Goal: Task Accomplishment & Management: Complete application form

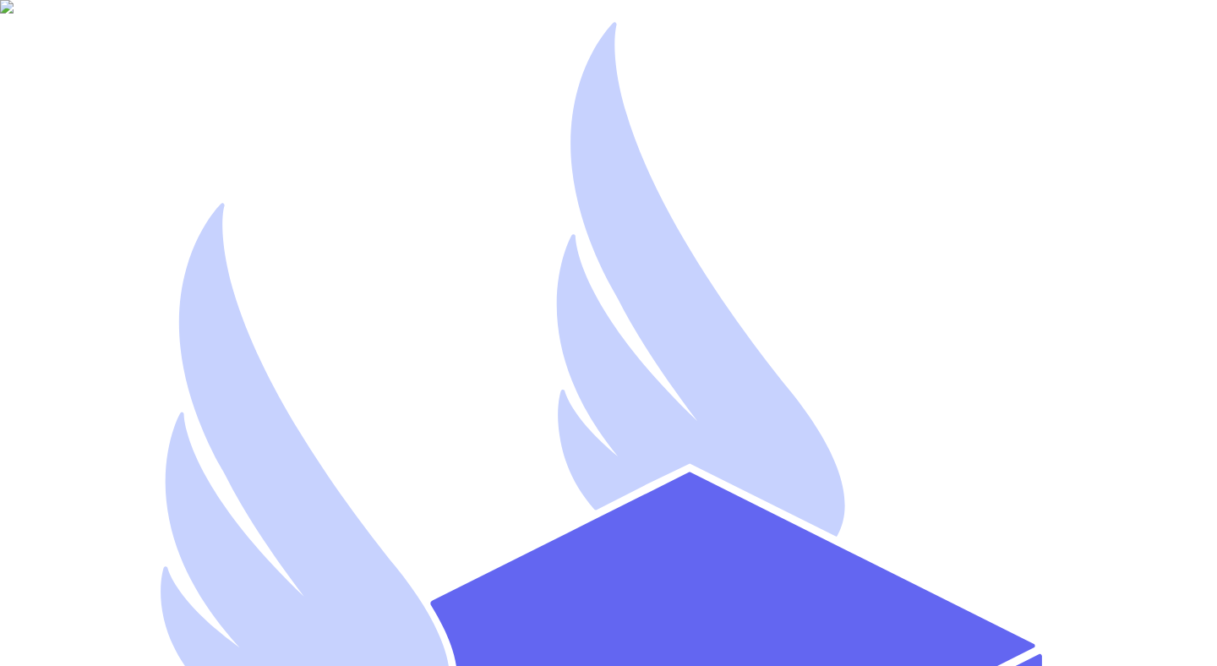
type input "[EMAIL_ADDRESS][DOMAIN_NAME]"
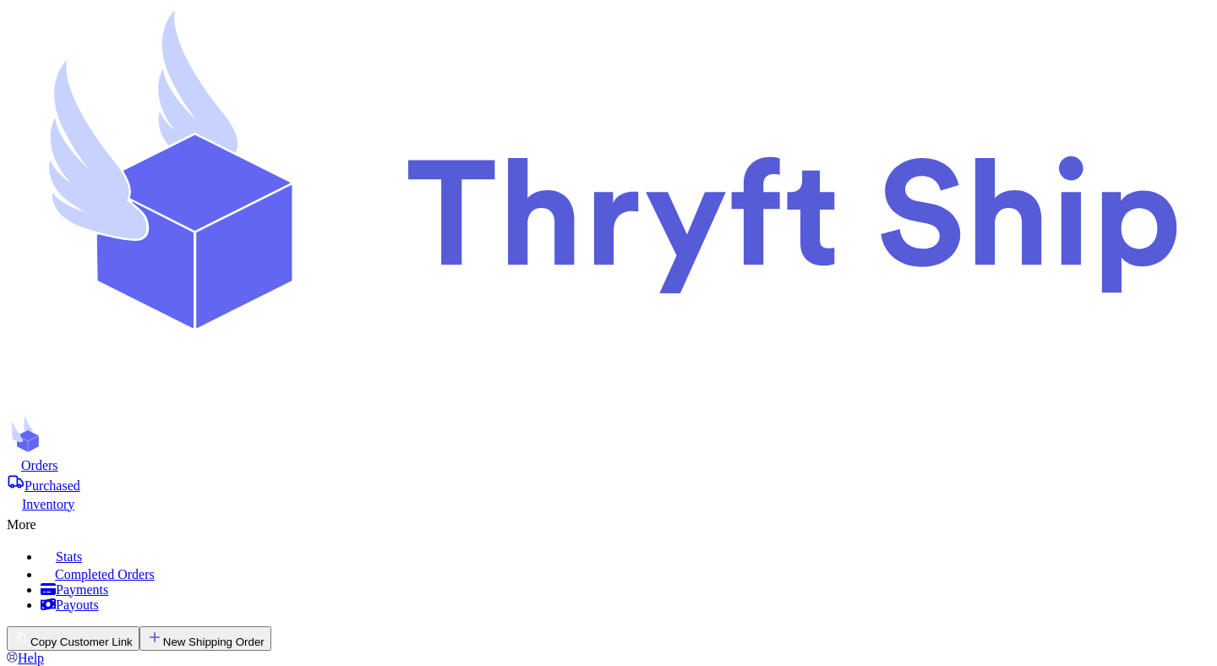
checkbox input "false"
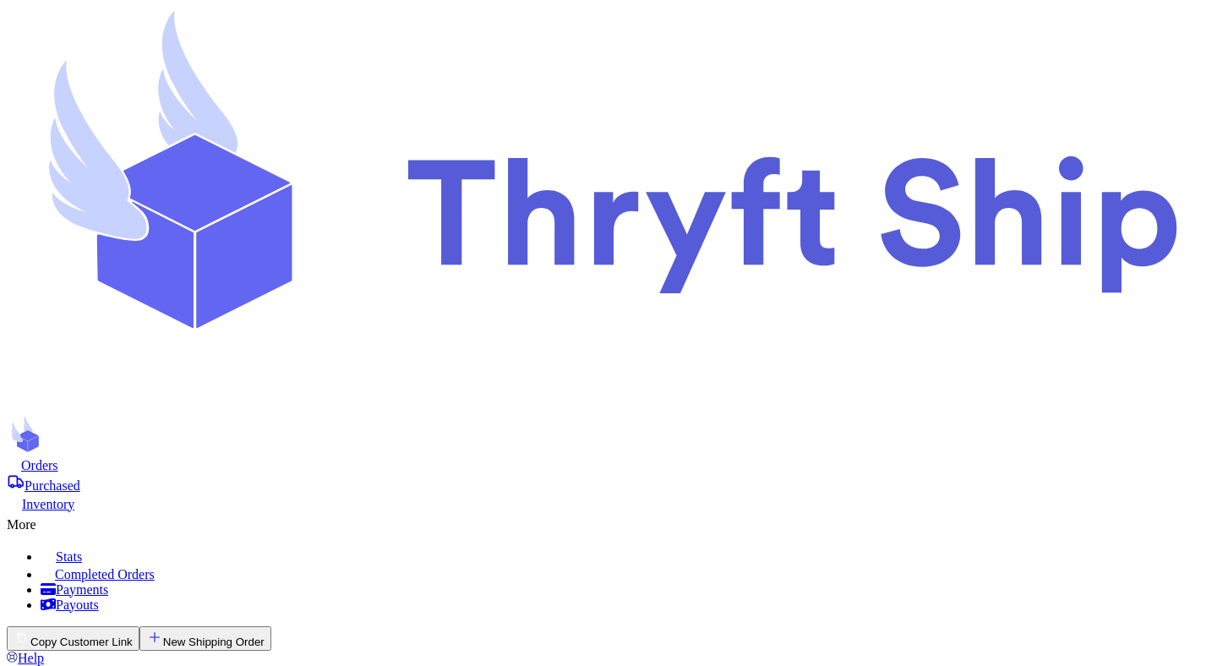
select select "AE"
paste input "thryft ship"
type input "thryft ship"
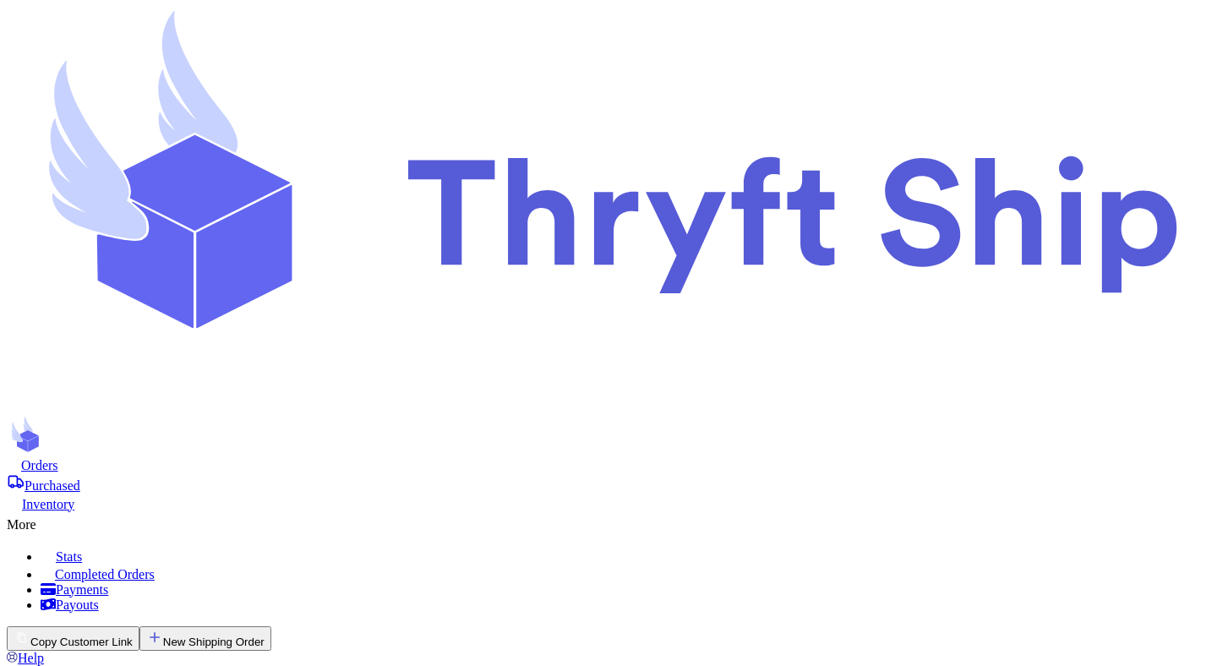
paste input "4049340188"
type input "4049340188"
paste input "PSC 817 BOX 1814"
type input "PSC 817 BOX 1814"
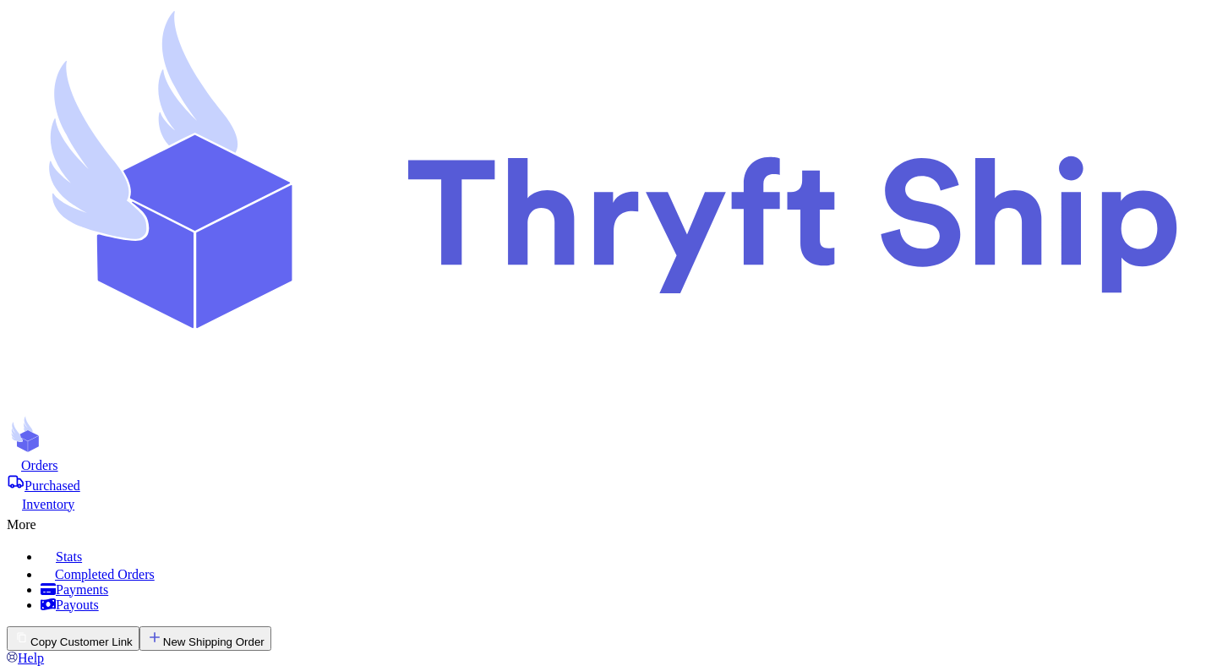
type input "FPO"
paste input "09625"
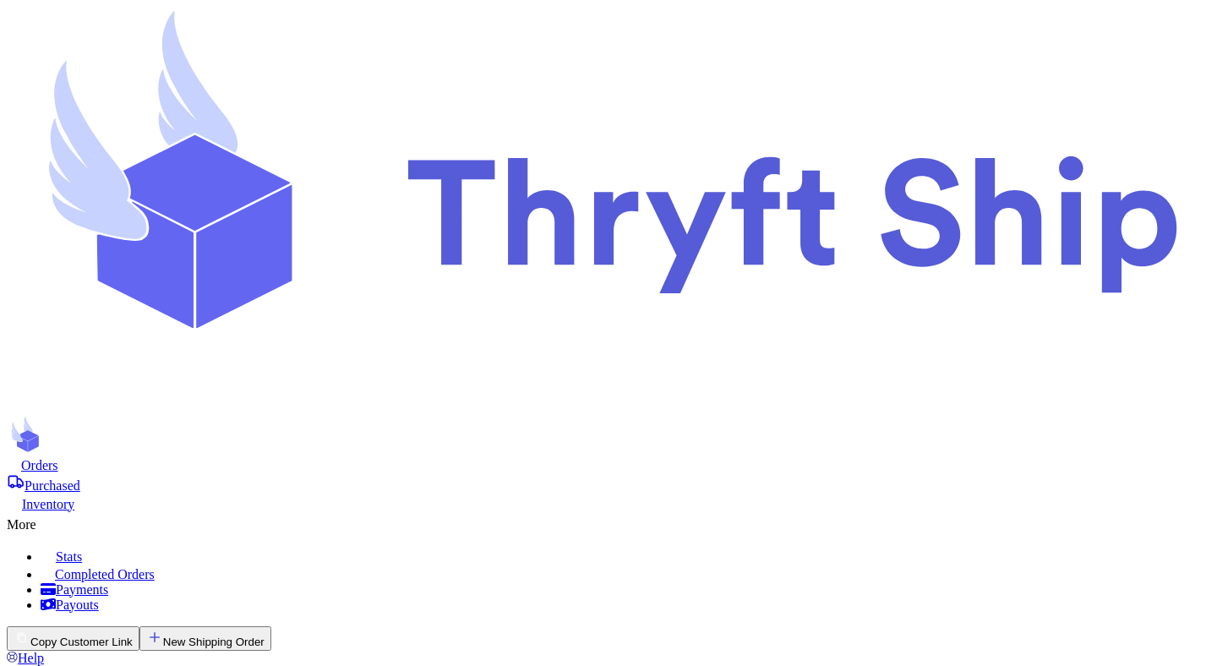
type input "09625"
click at [270, 457] on div "Orders" at bounding box center [609, 465] width 1204 height 17
click at [271, 626] on button "New Shipping Order" at bounding box center [205, 638] width 132 height 25
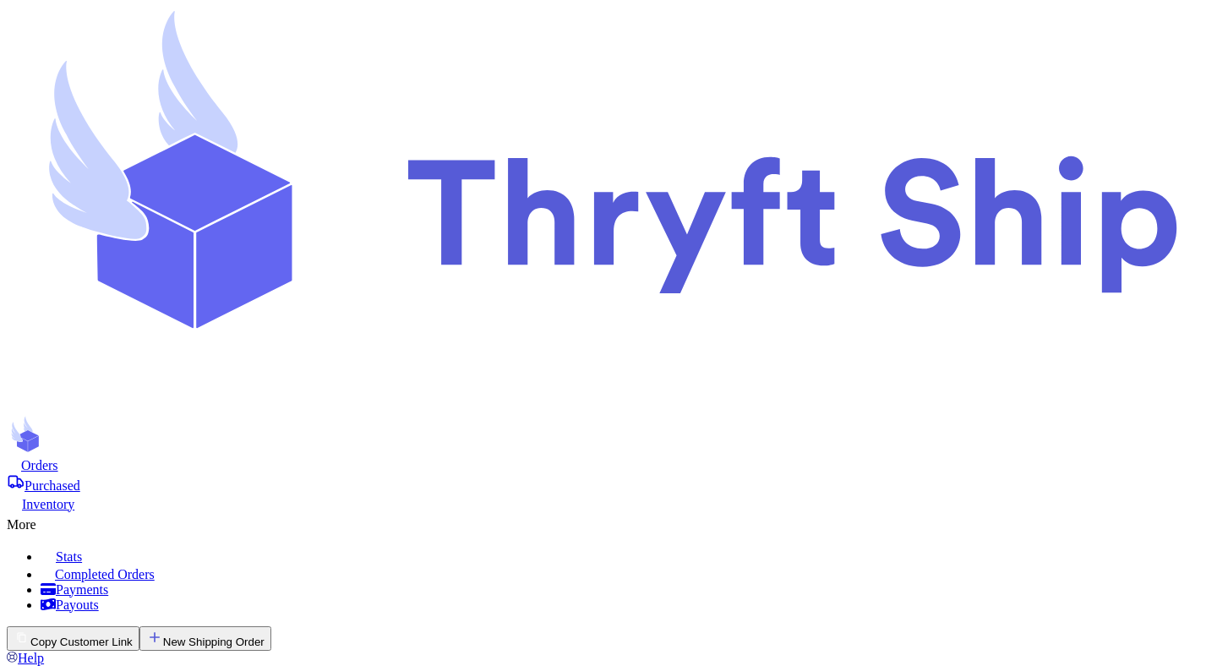
paste input "testing"
type input "testing"
paste input "[US_STATE]"
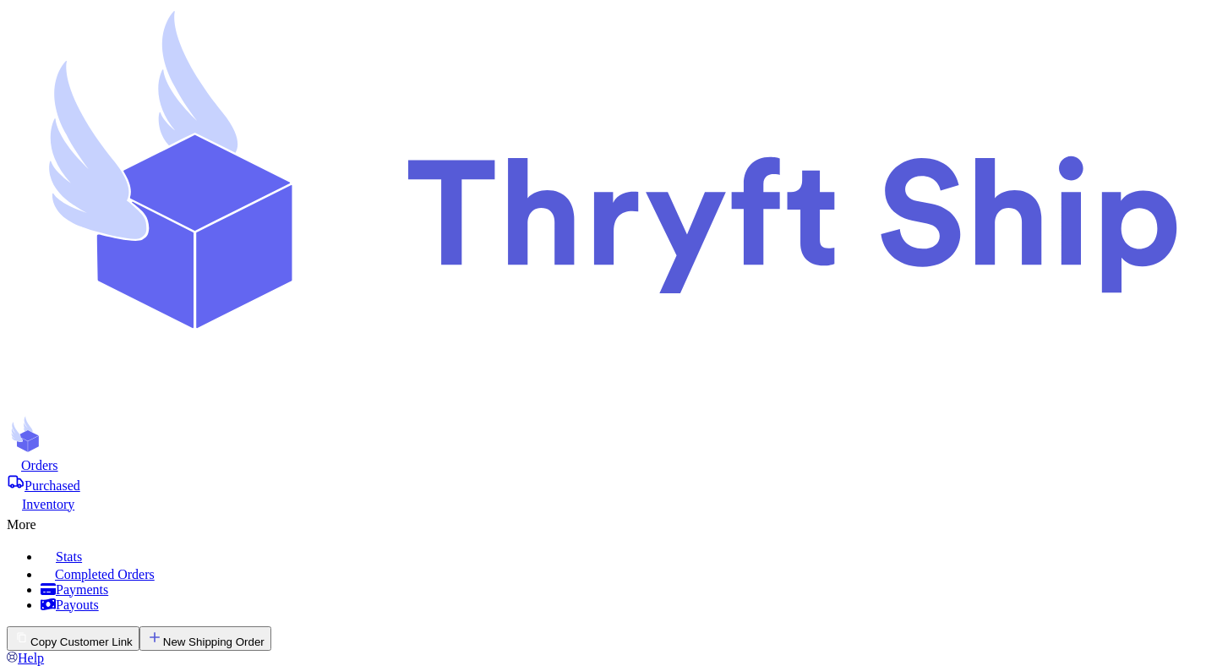
type input "[US_STATE]"
paste input "[US_STATE]"
type input "[US_STATE]"
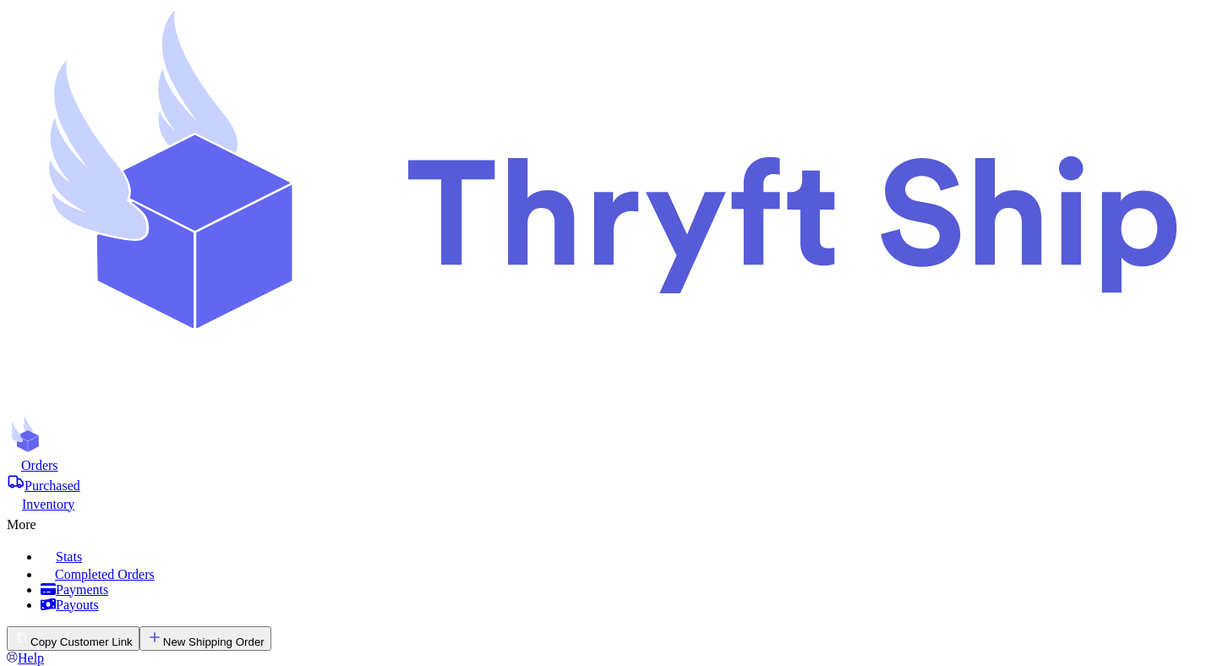
type input "[US_STATE]"
paste input "[STREET_ADDRESS]"
type input "[STREET_ADDRESS]"
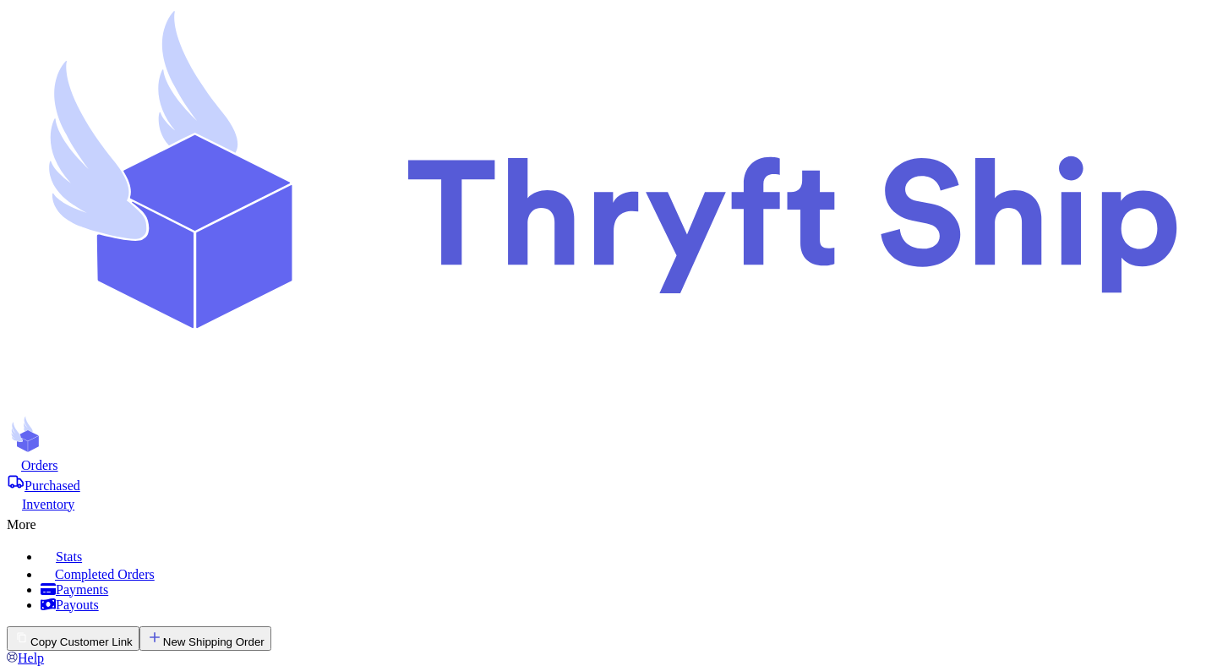
type input "[STREET_ADDRESS]"
